Goal: Task Accomplishment & Management: Manage account settings

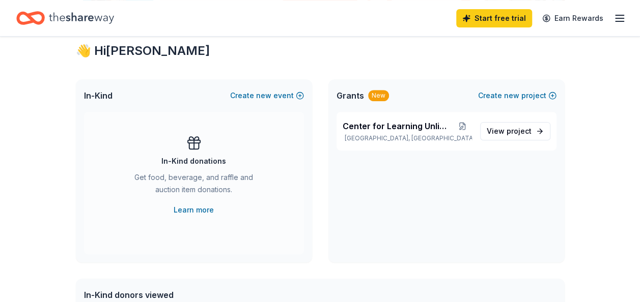
scroll to position [186, 0]
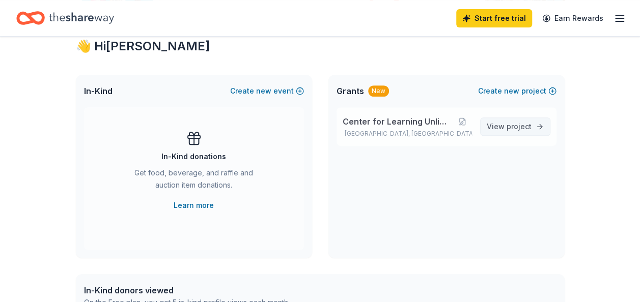
click at [498, 126] on span "View project" at bounding box center [509, 127] width 45 height 12
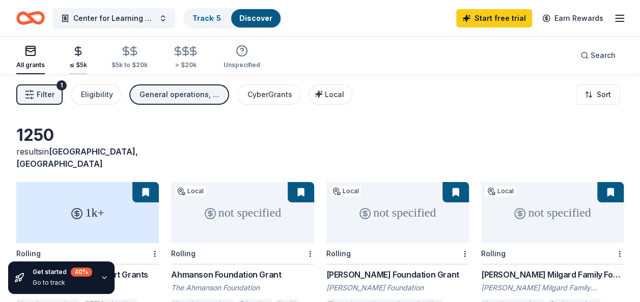
click at [79, 58] on div "≤ $5k" at bounding box center [78, 57] width 18 height 24
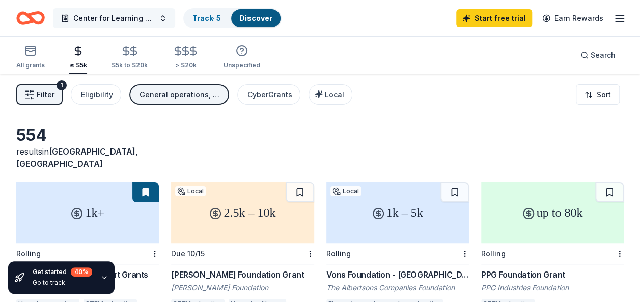
click at [126, 15] on span "Center for Learning Unlimited" at bounding box center [113, 18] width 81 height 12
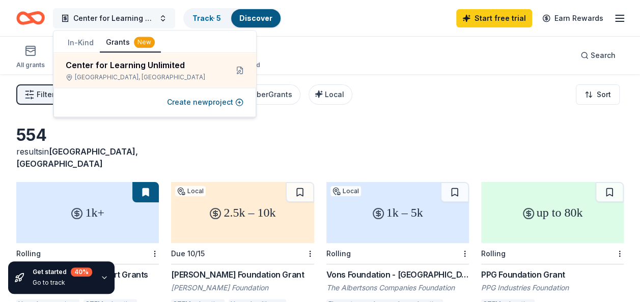
click at [126, 15] on span "Center for Learning Unlimited" at bounding box center [113, 18] width 81 height 12
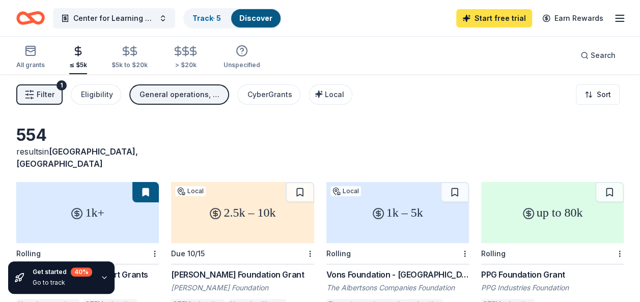
click at [492, 18] on link "Start free trial" at bounding box center [494, 18] width 76 height 18
click at [43, 94] on span "Filter" at bounding box center [46, 95] width 18 height 12
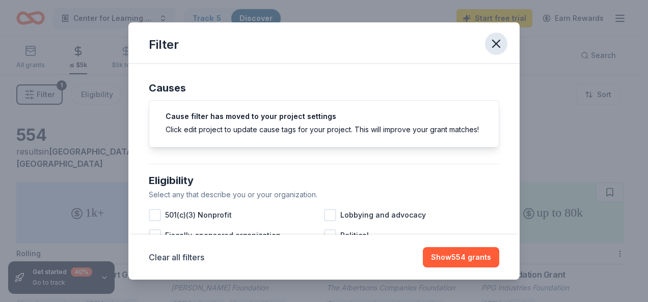
click at [500, 38] on icon "button" at bounding box center [496, 44] width 14 height 14
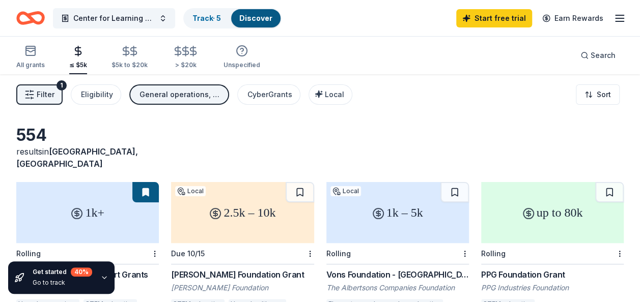
click at [614, 16] on icon "button" at bounding box center [620, 18] width 12 height 12
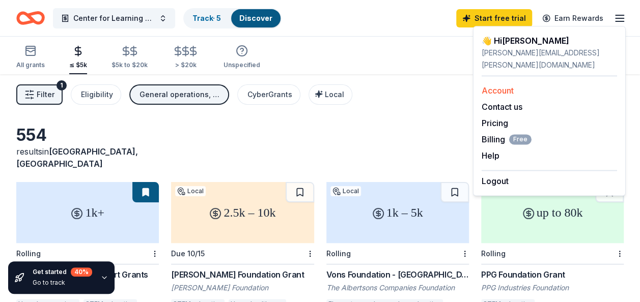
click at [504, 86] on link "Account" at bounding box center [498, 91] width 32 height 10
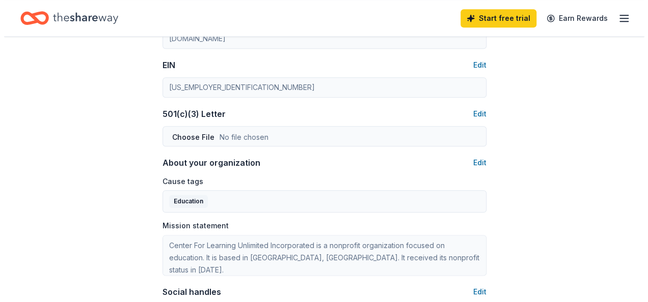
scroll to position [489, 0]
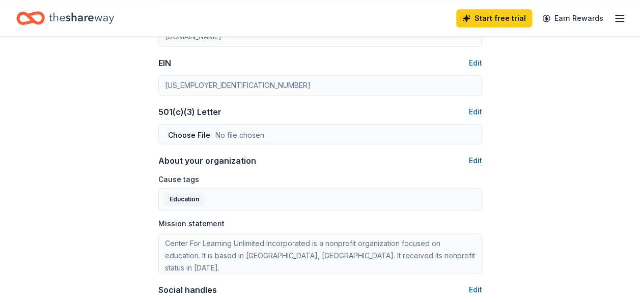
click at [475, 158] on button "Edit" at bounding box center [475, 161] width 13 height 12
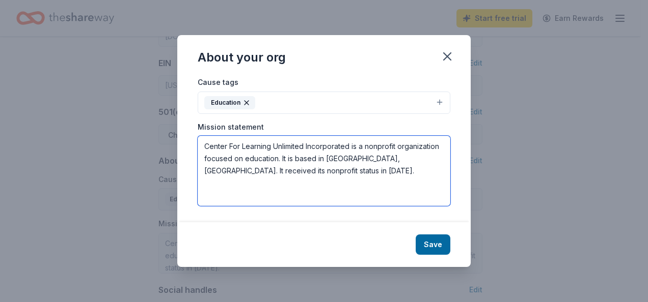
click at [320, 174] on textarea "Center For Learning Unlimited Incorporated is a nonprofit organization focused …" at bounding box center [324, 171] width 253 height 70
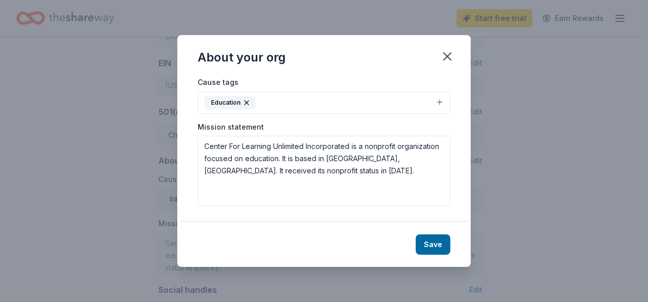
click at [433, 101] on button "Education" at bounding box center [324, 103] width 253 height 22
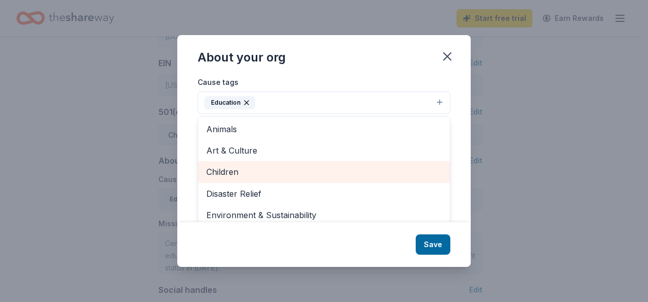
click at [295, 181] on div "Children" at bounding box center [324, 171] width 252 height 21
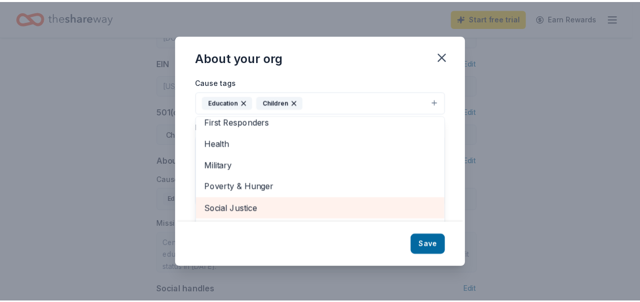
scroll to position [98, 0]
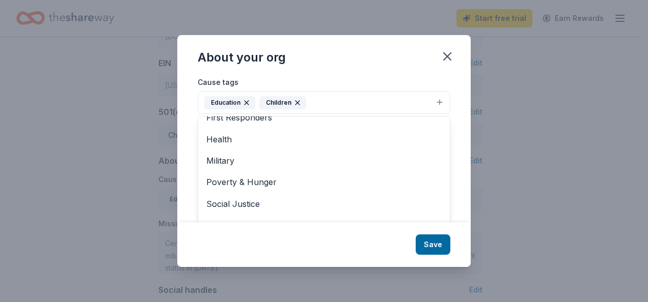
click at [439, 249] on div "About your org Cause tags Education Children Animals Art & Culture Disaster Rel…" at bounding box center [323, 151] width 293 height 232
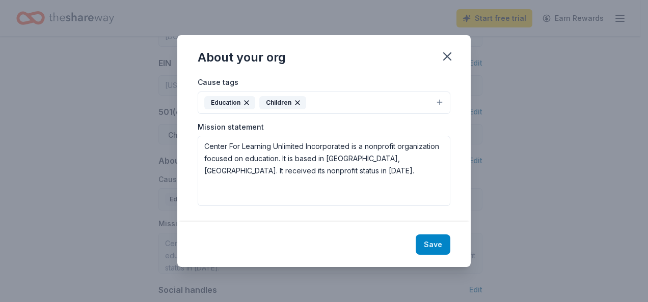
click at [434, 245] on button "Save" at bounding box center [433, 245] width 35 height 20
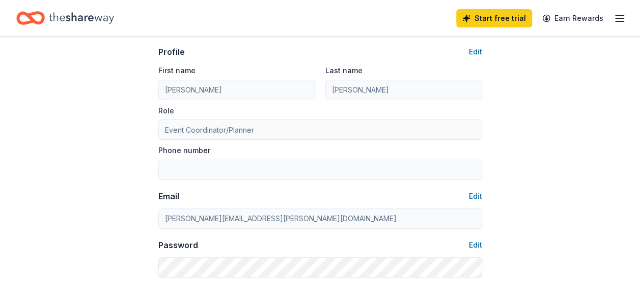
scroll to position [0, 0]
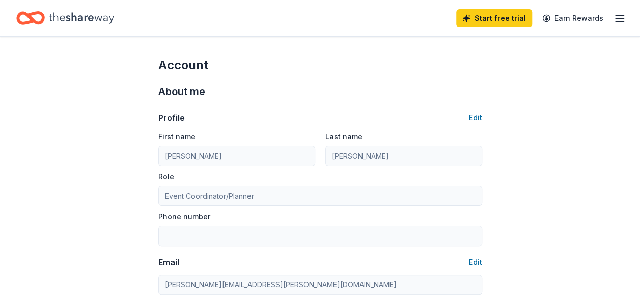
click at [79, 23] on icon "Home" at bounding box center [81, 18] width 65 height 21
click at [87, 17] on icon "Home" at bounding box center [81, 18] width 65 height 21
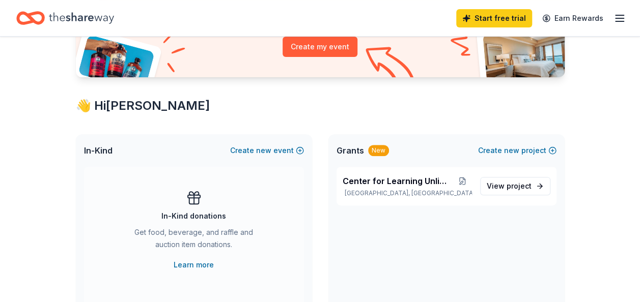
scroll to position [138, 0]
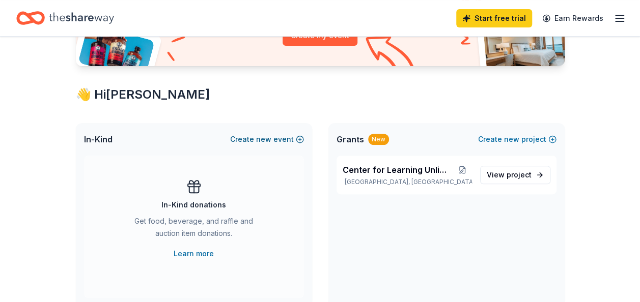
click at [250, 136] on button "Create new event" at bounding box center [267, 139] width 74 height 12
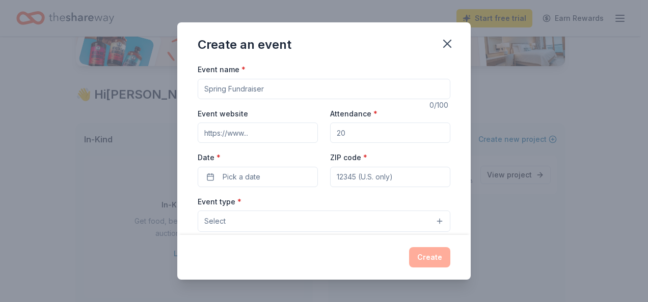
click at [239, 95] on input "Event name *" at bounding box center [324, 89] width 253 height 20
click at [214, 215] on span "Select" at bounding box center [214, 221] width 21 height 12
click at [216, 219] on span "Select" at bounding box center [214, 221] width 21 height 12
click at [217, 222] on span "Select" at bounding box center [214, 221] width 21 height 12
click at [217, 225] on span "Select" at bounding box center [214, 221] width 21 height 12
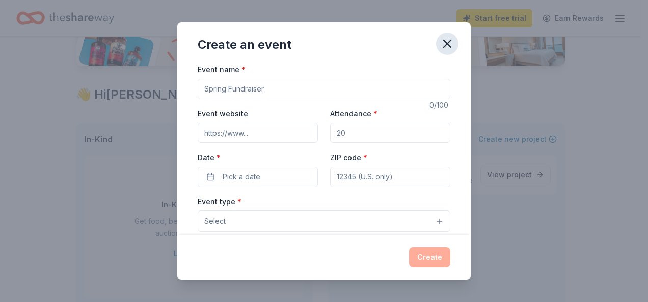
click at [444, 45] on icon "button" at bounding box center [447, 44] width 14 height 14
